Goal: Use online tool/utility

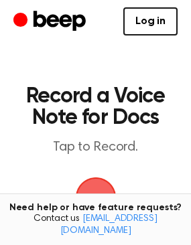
click at [92, 187] on span "button" at bounding box center [95, 196] width 37 height 37
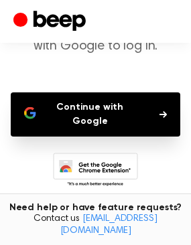
scroll to position [105, 0]
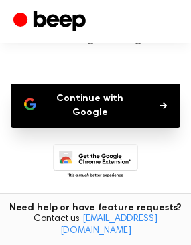
click at [110, 106] on button "Continue with Google" at bounding box center [95, 106] width 169 height 44
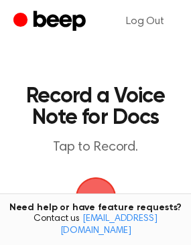
click at [100, 198] on span "button" at bounding box center [95, 197] width 41 height 41
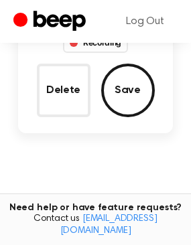
scroll to position [180, 0]
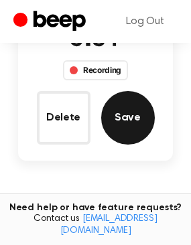
click at [126, 118] on button "Save" at bounding box center [127, 117] width 53 height 53
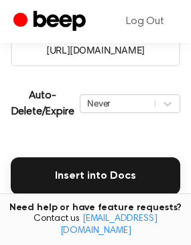
scroll to position [301, 0]
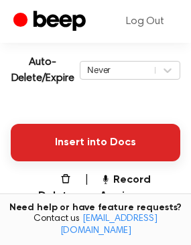
click at [53, 144] on button "Insert into Docs" at bounding box center [95, 142] width 169 height 37
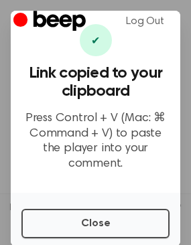
scroll to position [55, 0]
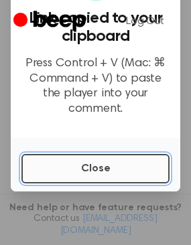
click at [126, 168] on button "Close" at bounding box center [95, 168] width 148 height 29
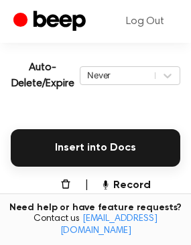
scroll to position [289, 0]
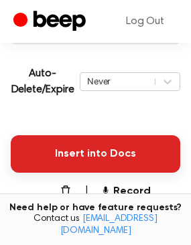
click at [145, 153] on button "Insert into Docs" at bounding box center [95, 153] width 169 height 37
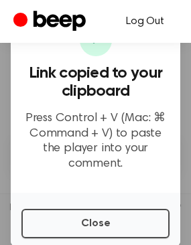
click at [146, 27] on link "Log Out" at bounding box center [144, 21] width 65 height 32
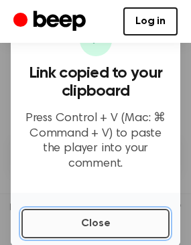
click at [100, 224] on button "Close" at bounding box center [95, 223] width 148 height 29
